Goal: Task Accomplishment & Management: Use online tool/utility

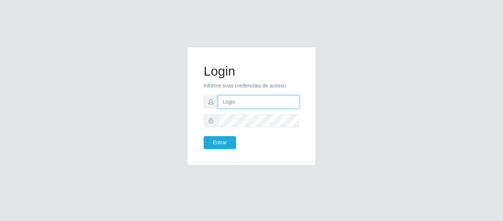
click at [262, 104] on input "text" at bounding box center [258, 101] width 81 height 13
type input "[EMAIL_ADDRESS][DOMAIN_NAME]"
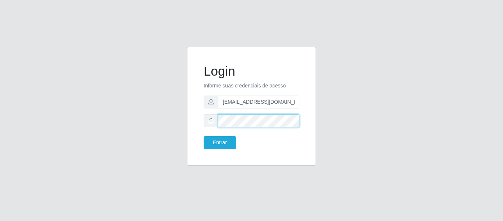
click at [204, 136] on button "Entrar" at bounding box center [220, 142] width 32 height 13
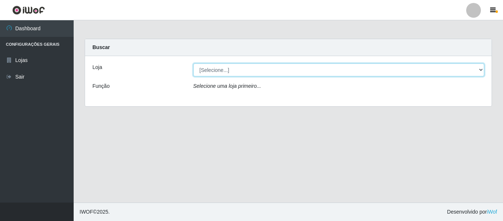
click at [481, 70] on select "[Selecione...] SuperFácil Atacado - São Gonçalo do Amarante" at bounding box center [339, 69] width 292 height 13
select select "408"
click at [193, 63] on select "[Selecione...] SuperFácil Atacado - São Gonçalo do Amarante" at bounding box center [339, 69] width 292 height 13
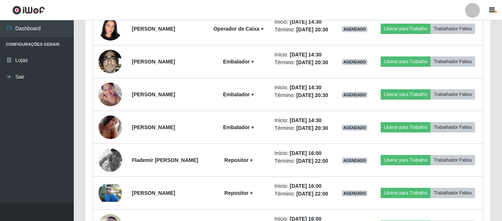
scroll to position [774, 0]
